Goal: Check status: Check status

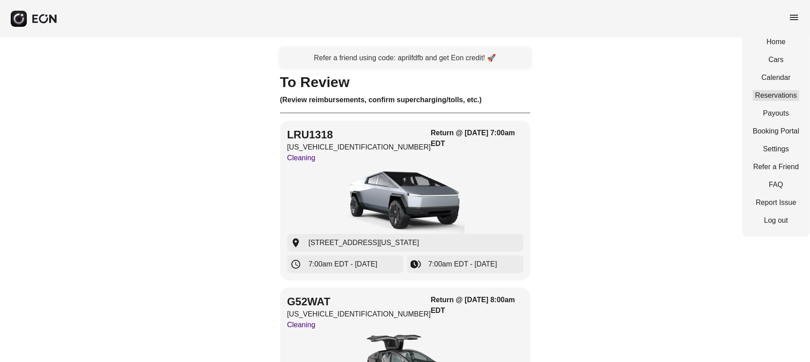
click at [767, 94] on link "Reservations" at bounding box center [776, 95] width 46 height 11
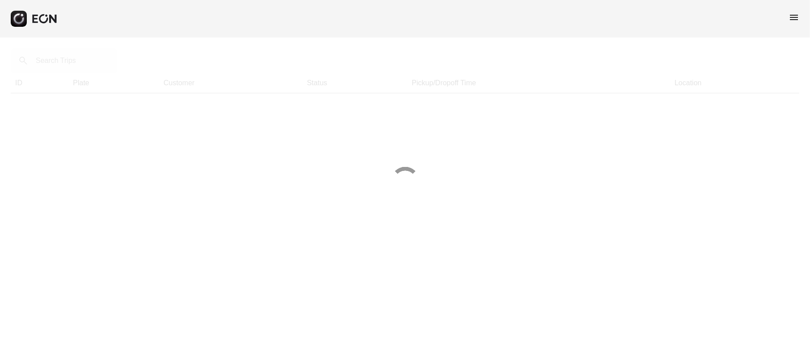
click at [77, 63] on div at bounding box center [405, 181] width 810 height 362
click at [74, 67] on div at bounding box center [405, 181] width 810 height 362
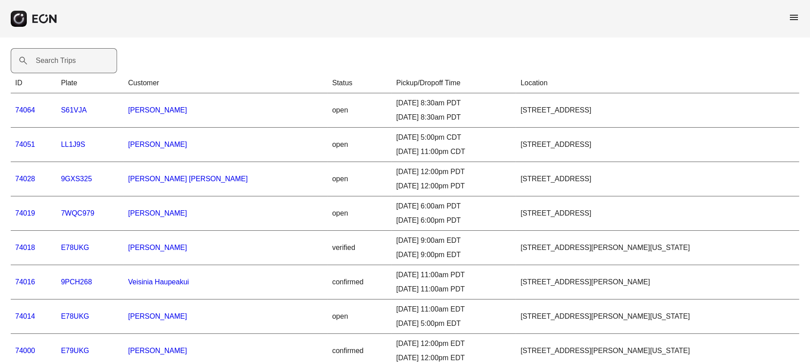
click at [58, 63] on label "Search Trips" at bounding box center [56, 60] width 40 height 11
click at [58, 63] on Trips "Search Trips" at bounding box center [64, 60] width 106 height 25
paste Trips "*****"
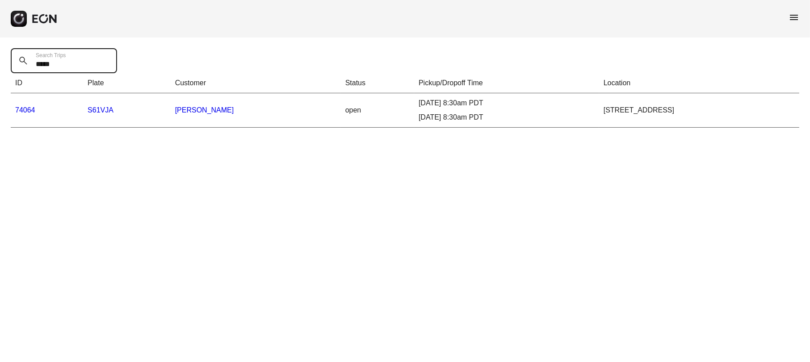
type Trips "*****"
click at [27, 112] on link "74064" at bounding box center [25, 110] width 20 height 8
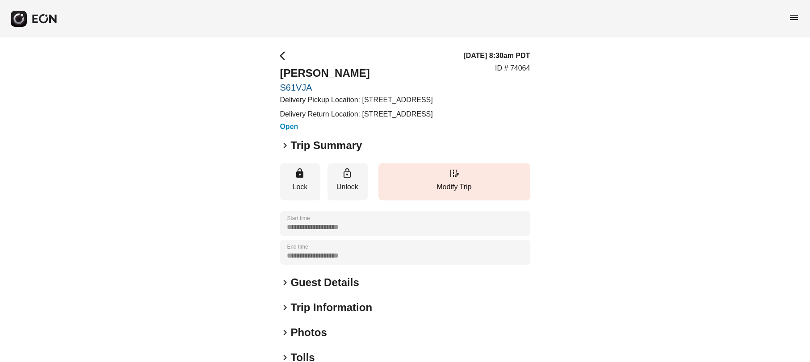
click at [283, 151] on span "keyboard_arrow_right" at bounding box center [285, 145] width 11 height 11
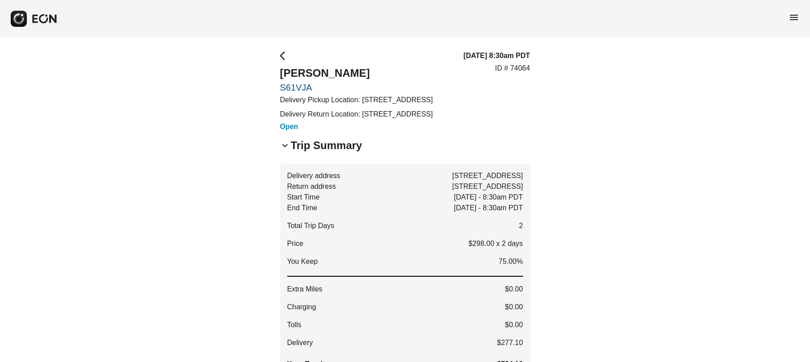
click at [283, 151] on span "keyboard_arrow_down" at bounding box center [285, 145] width 11 height 11
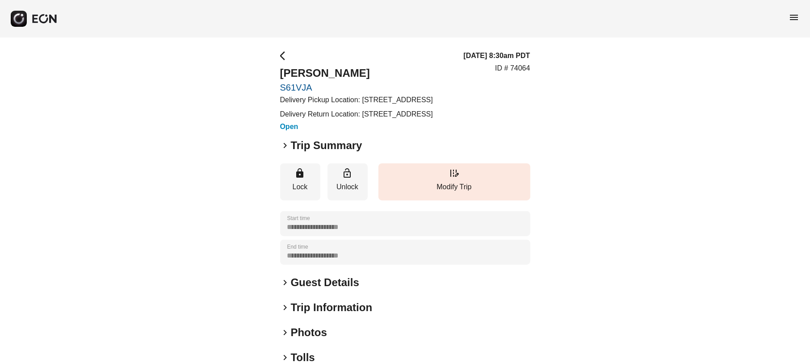
click at [283, 151] on span "keyboard_arrow_right" at bounding box center [285, 145] width 11 height 11
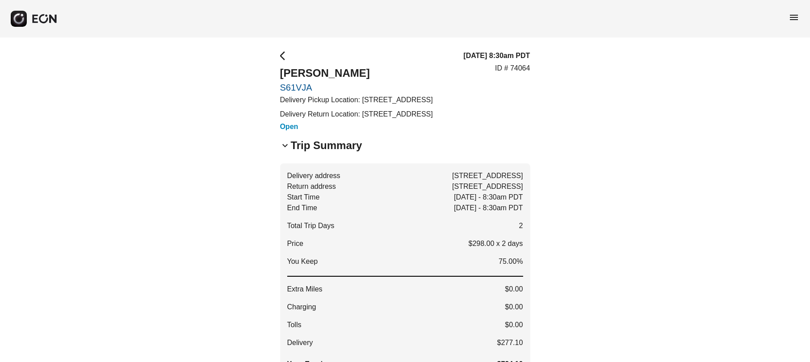
click at [286, 55] on span "arrow_back_ios" at bounding box center [285, 55] width 11 height 11
